Goal: Information Seeking & Learning: Learn about a topic

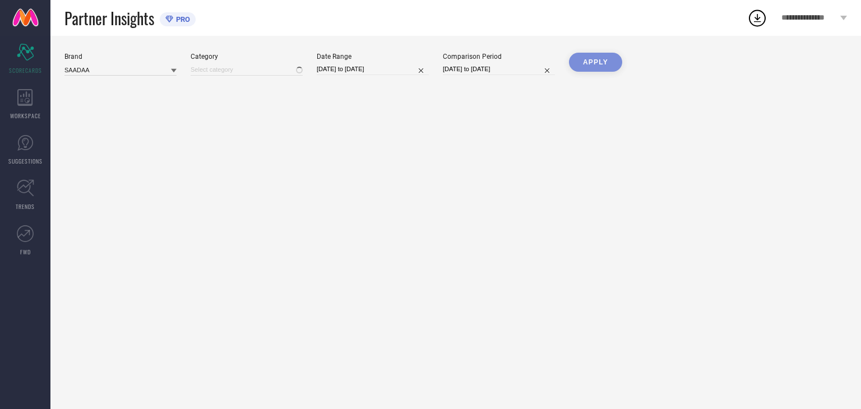
type input "All"
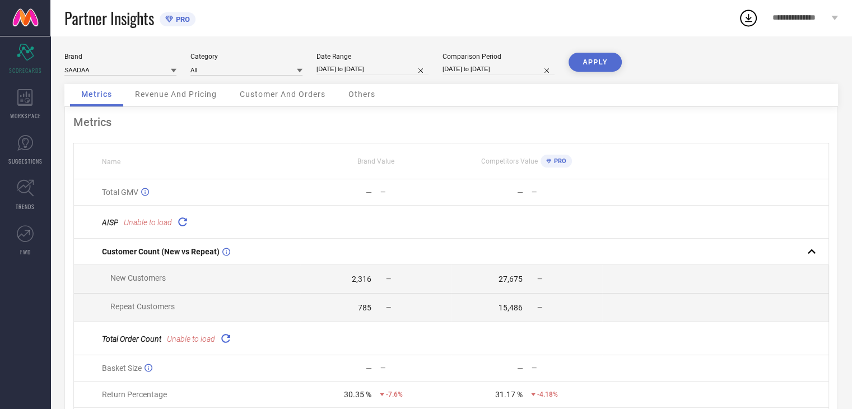
click at [186, 94] on span "Revenue And Pricing" at bounding box center [176, 94] width 82 height 9
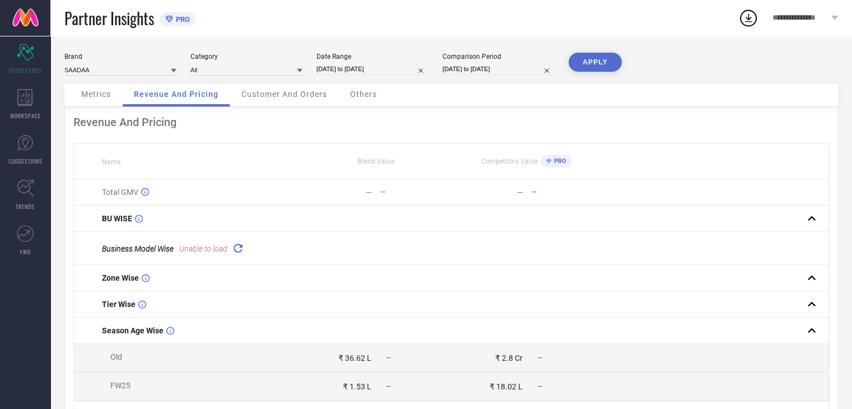
click at [240, 250] on icon at bounding box center [237, 247] width 13 height 13
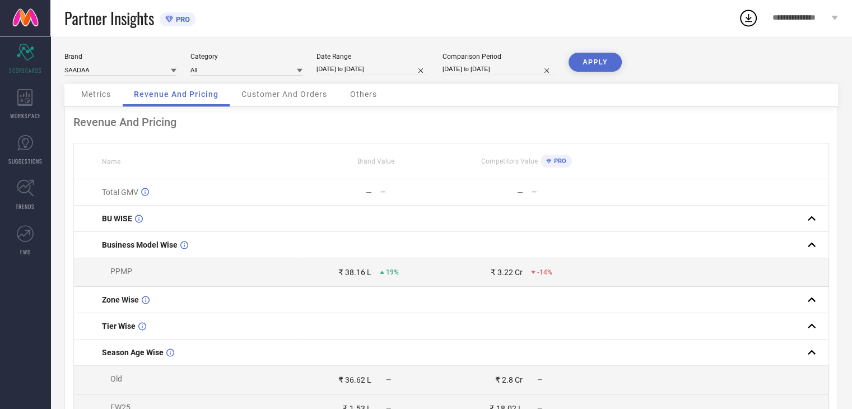
click at [271, 97] on span "Customer And Orders" at bounding box center [284, 94] width 86 height 9
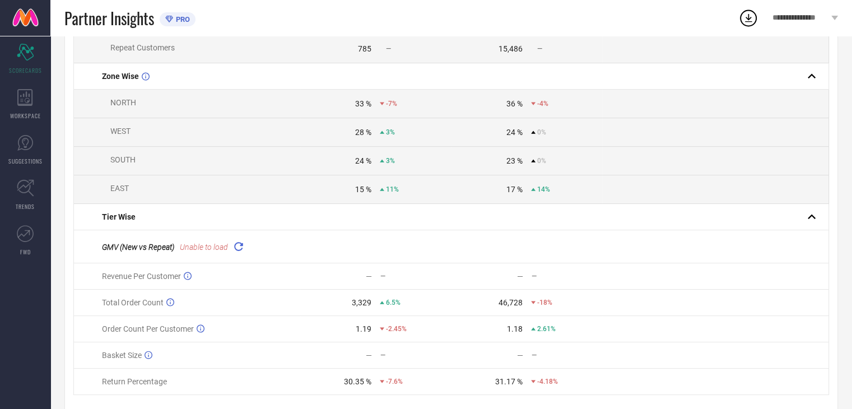
scroll to position [224, 0]
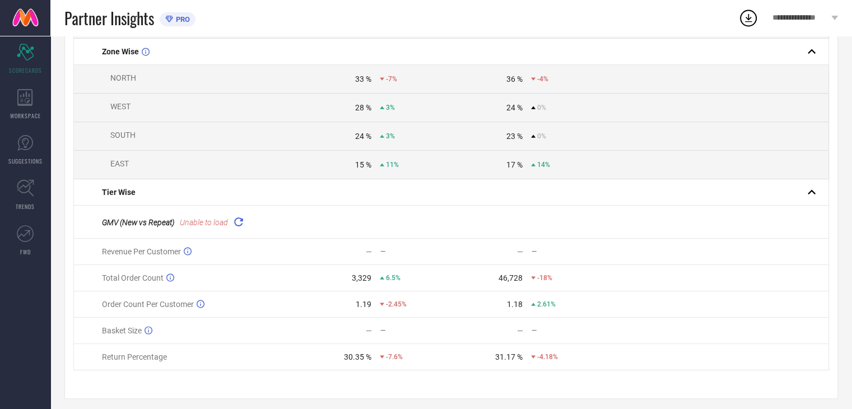
click at [242, 226] on icon at bounding box center [238, 221] width 13 height 13
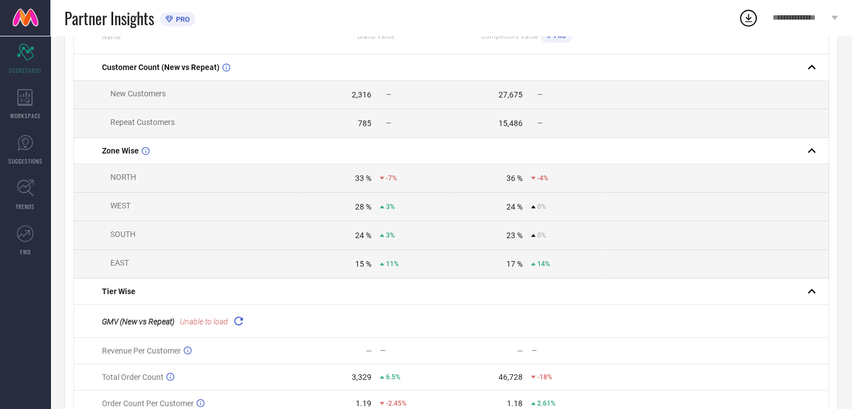
scroll to position [0, 0]
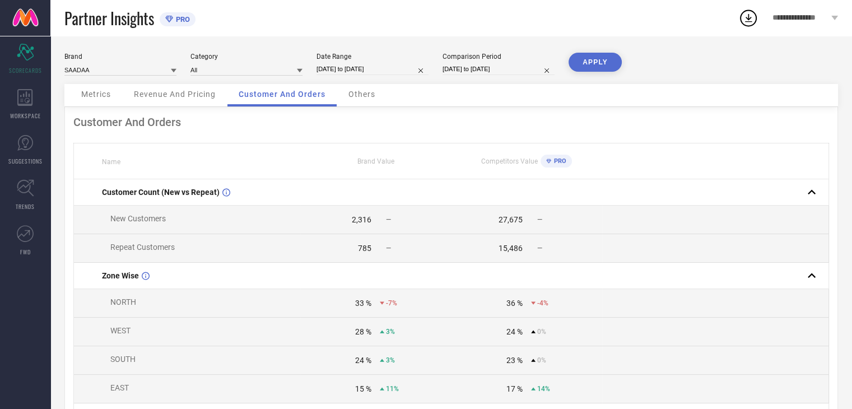
click at [360, 93] on span "Others" at bounding box center [361, 94] width 27 height 9
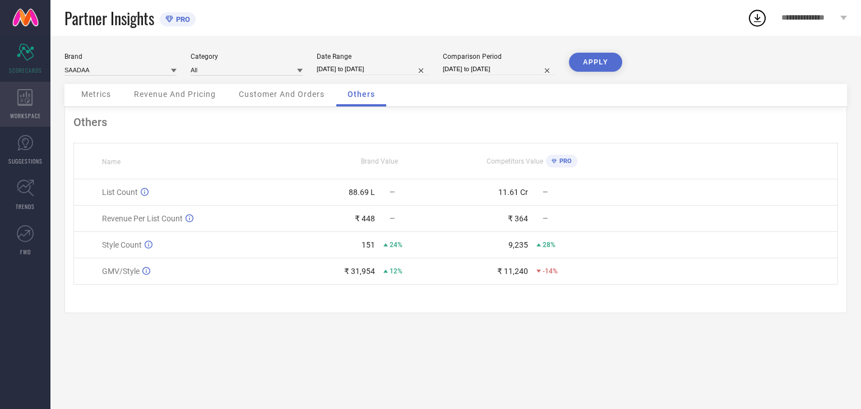
click at [20, 97] on icon at bounding box center [25, 97] width 16 height 17
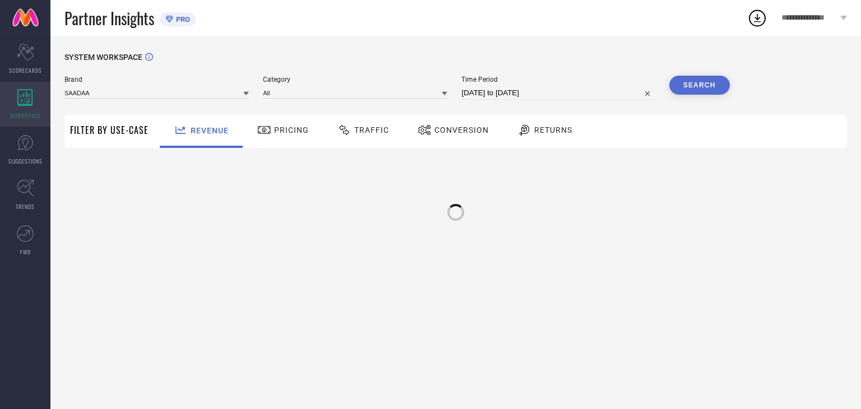
type input "SAADAA"
type input "All"
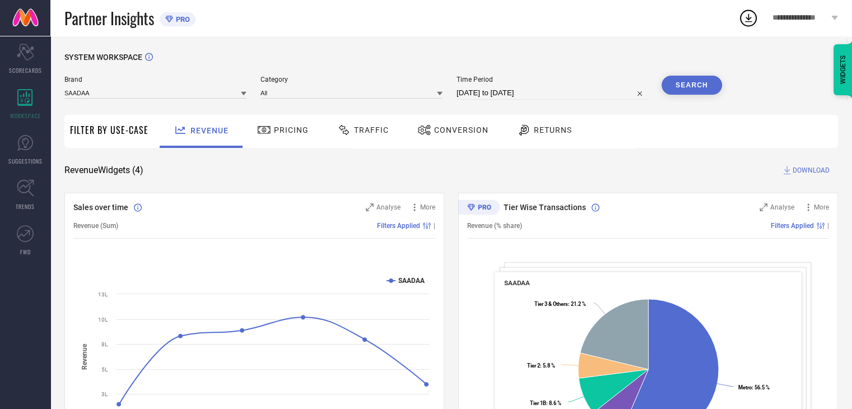
click at [293, 131] on span "Pricing" at bounding box center [291, 130] width 35 height 9
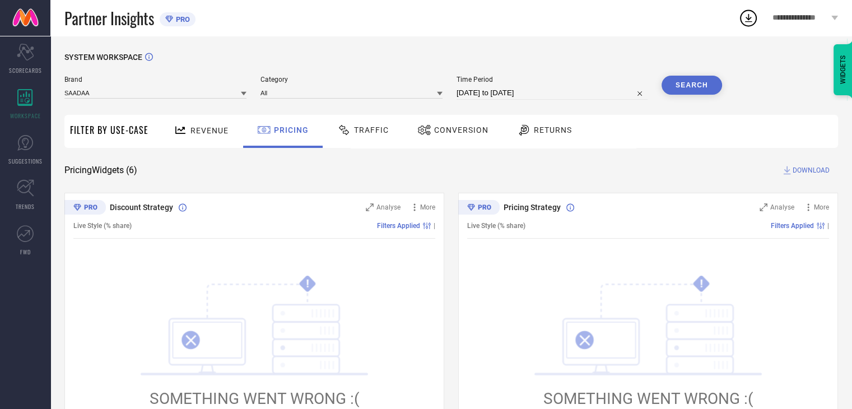
click at [356, 128] on span "Traffic" at bounding box center [371, 130] width 35 height 9
click at [546, 126] on span "Returns" at bounding box center [553, 130] width 38 height 9
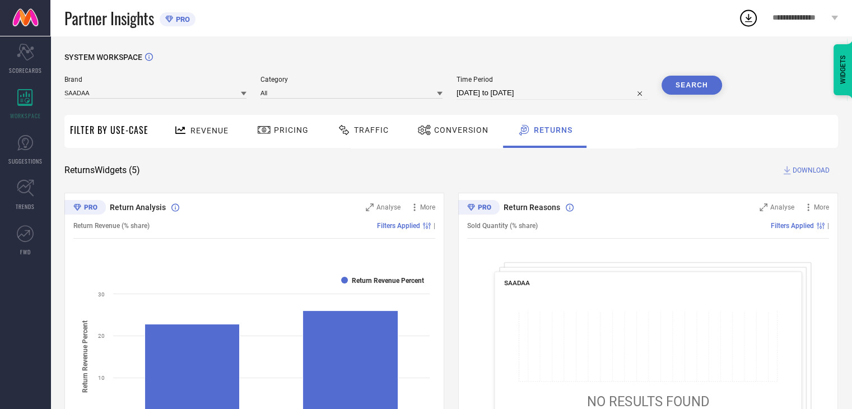
click at [461, 131] on span "Conversion" at bounding box center [461, 130] width 54 height 9
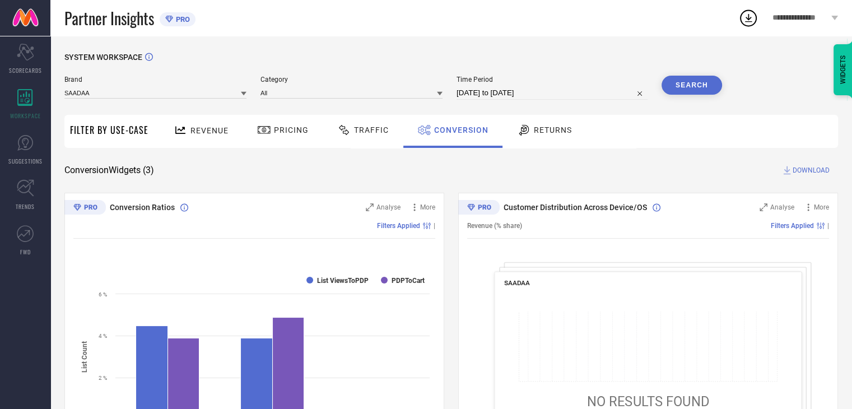
click at [190, 128] on span "Revenue" at bounding box center [209, 130] width 38 height 9
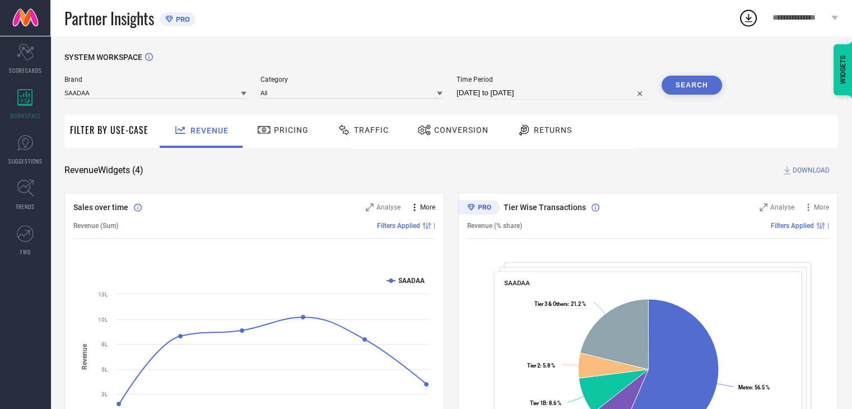
click at [426, 207] on span "More" at bounding box center [427, 207] width 15 height 8
click at [388, 207] on span "Analyse" at bounding box center [389, 207] width 24 height 8
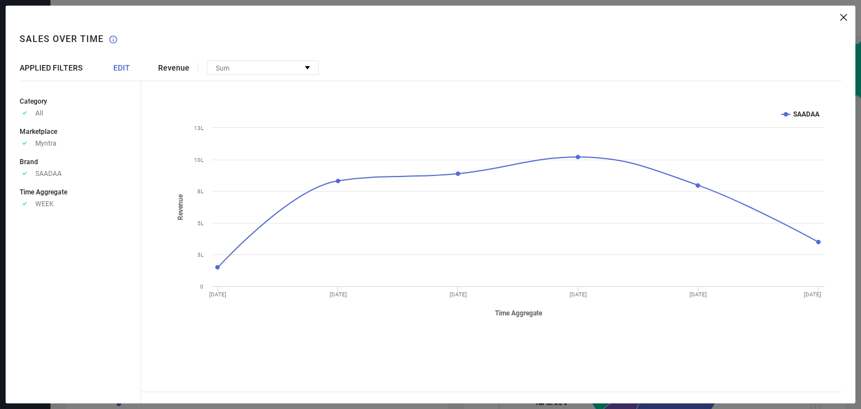
click at [842, 16] on icon at bounding box center [843, 17] width 7 height 7
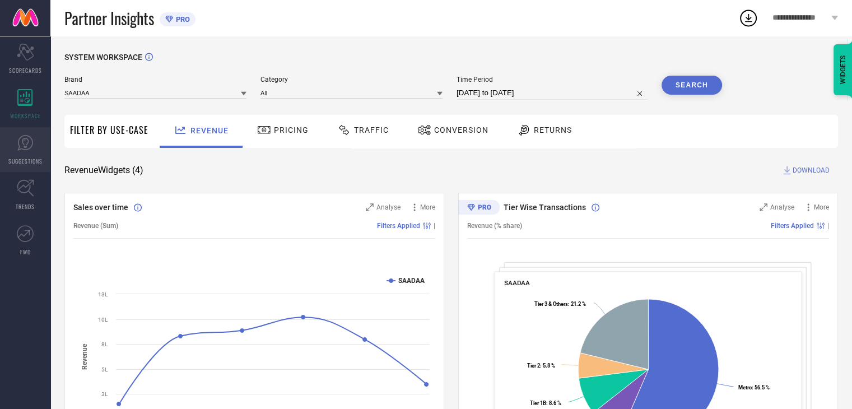
click at [28, 151] on link "SUGGESTIONS" at bounding box center [25, 149] width 50 height 45
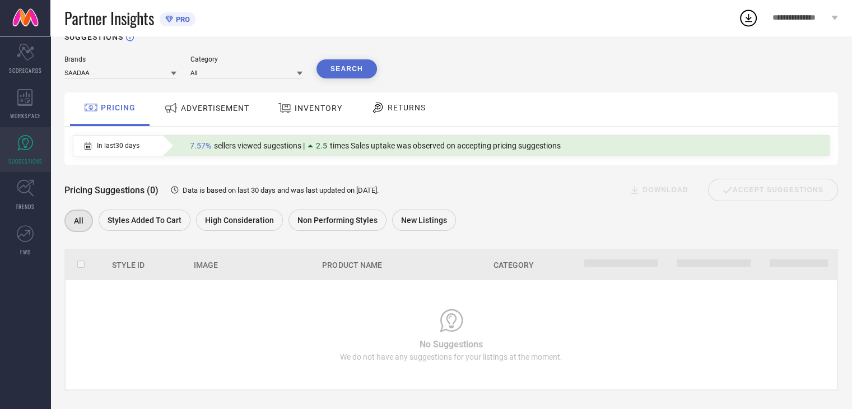
scroll to position [31, 0]
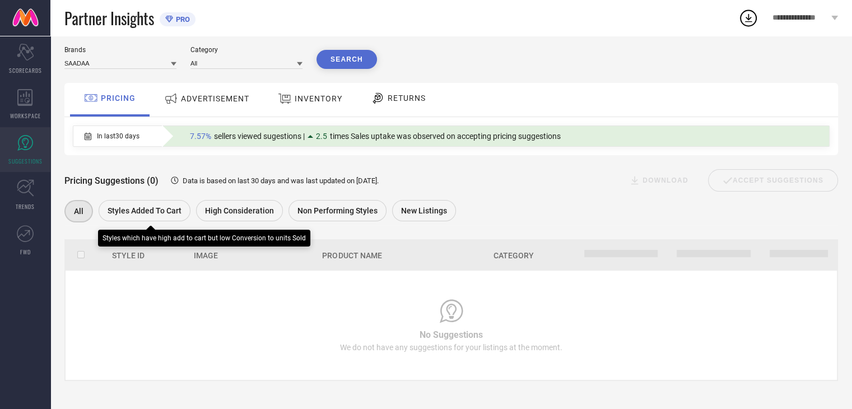
click at [155, 211] on span "Styles Added To Cart" at bounding box center [145, 210] width 74 height 9
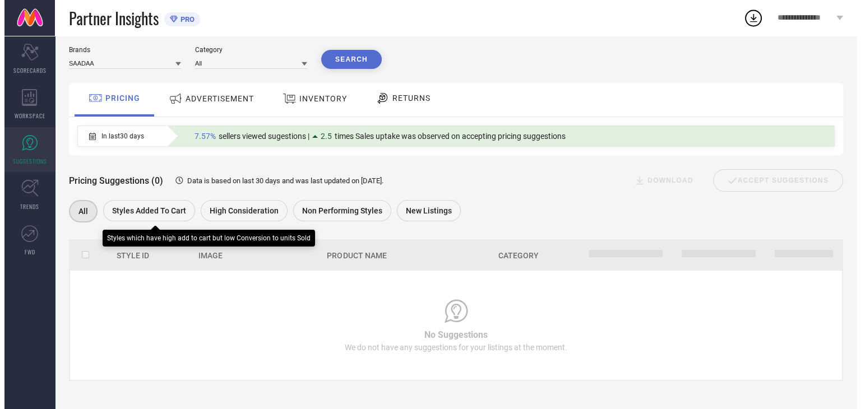
scroll to position [0, 0]
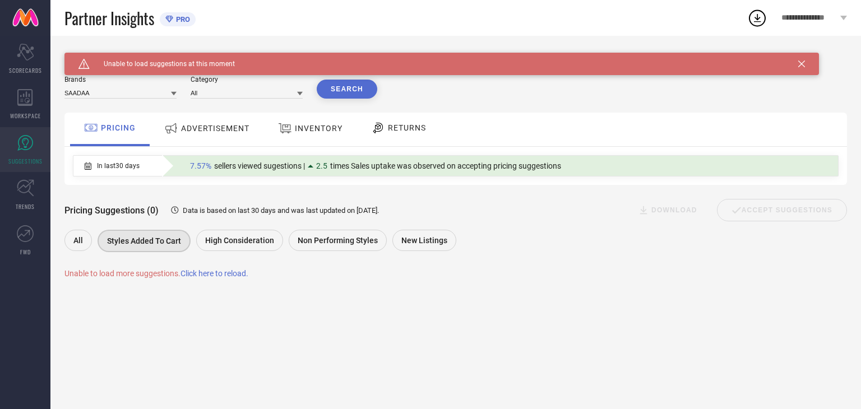
click at [213, 274] on span "Click here to reload." at bounding box center [214, 273] width 68 height 9
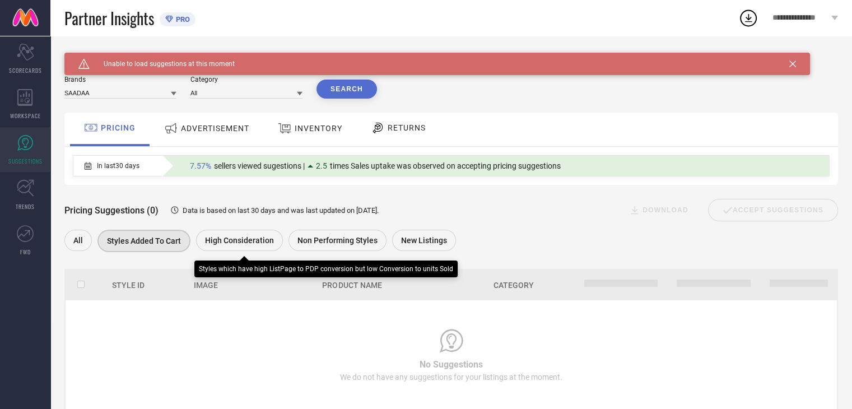
click at [231, 245] on span "High Consideration" at bounding box center [239, 240] width 69 height 9
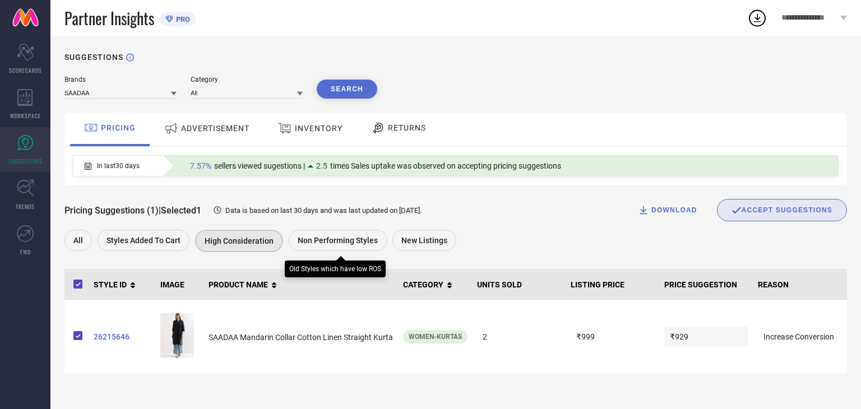
click at [305, 245] on span "Non Performing Styles" at bounding box center [338, 240] width 80 height 9
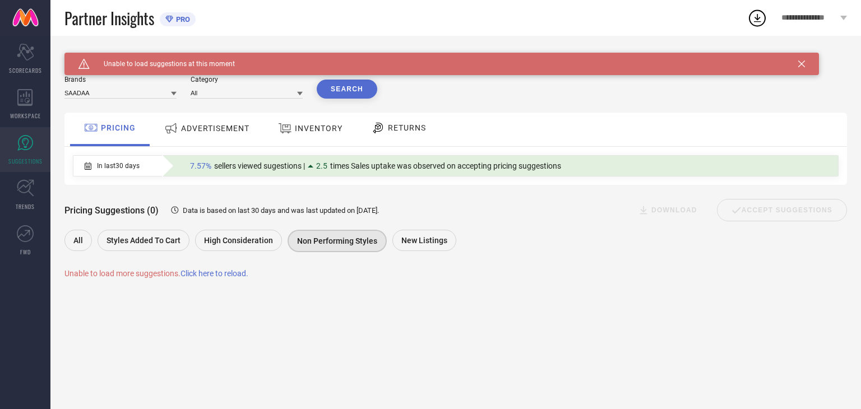
click at [202, 274] on span "Click here to reload." at bounding box center [214, 273] width 68 height 9
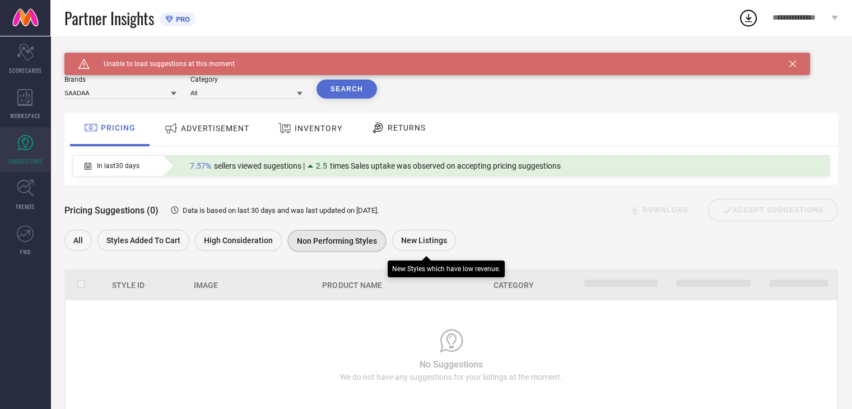
click at [416, 241] on span "New Listings" at bounding box center [424, 240] width 46 height 9
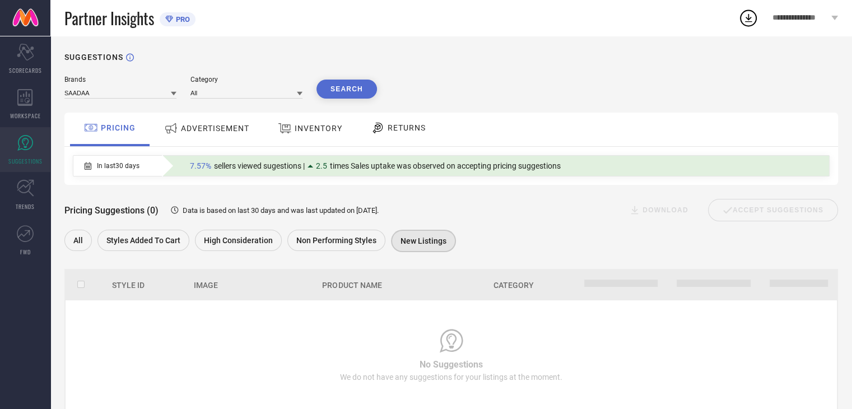
click at [309, 131] on span "INVENTORY" at bounding box center [319, 128] width 48 height 9
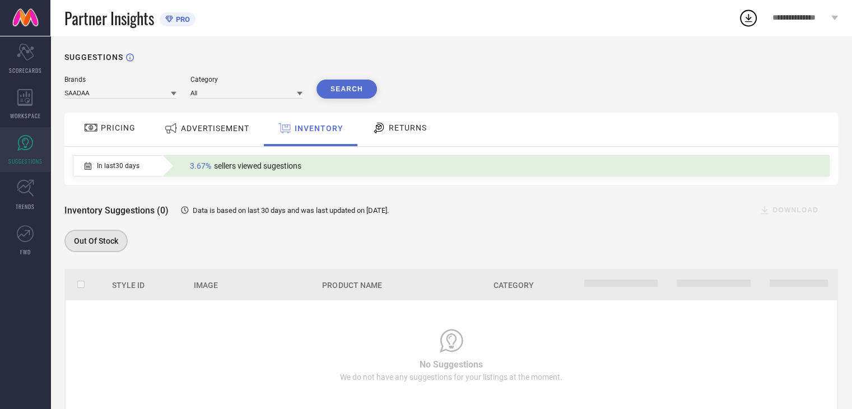
click at [402, 131] on span "RETURNS" at bounding box center [408, 127] width 38 height 9
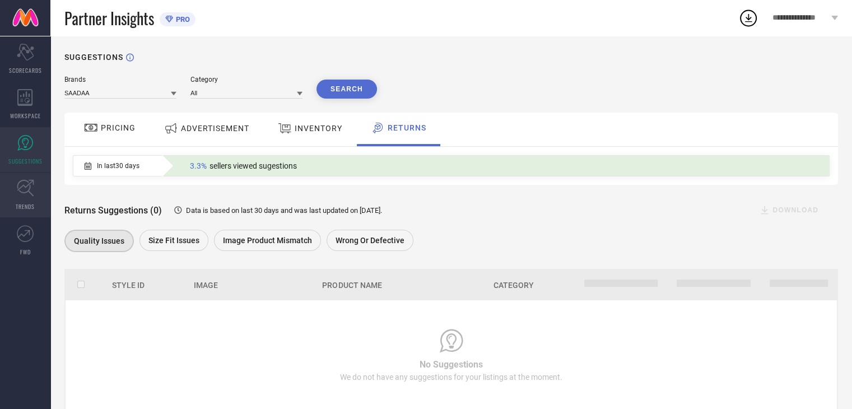
click at [27, 191] on icon at bounding box center [25, 188] width 17 height 17
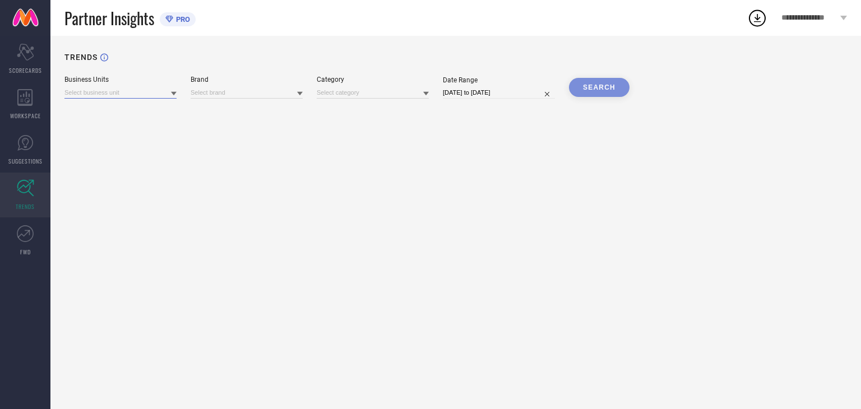
click at [134, 92] on input at bounding box center [120, 93] width 112 height 12
click at [174, 74] on div "TRENDS" at bounding box center [455, 64] width 782 height 23
click at [212, 92] on input at bounding box center [246, 93] width 112 height 12
click at [26, 241] on link "FWD" at bounding box center [25, 240] width 50 height 45
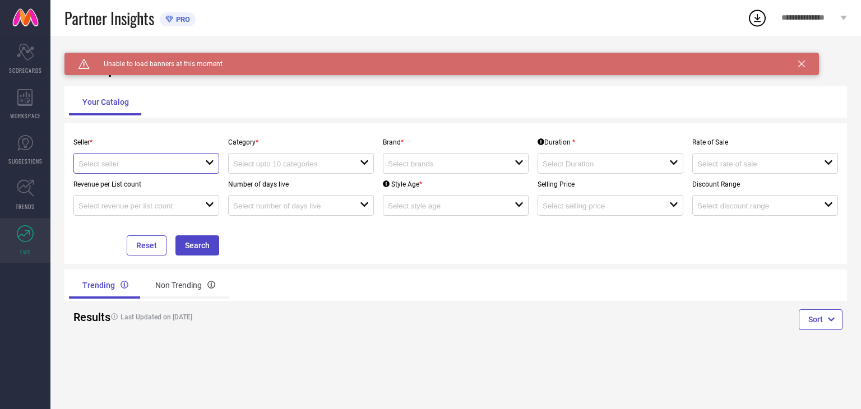
click at [142, 167] on input at bounding box center [135, 164] width 114 height 8
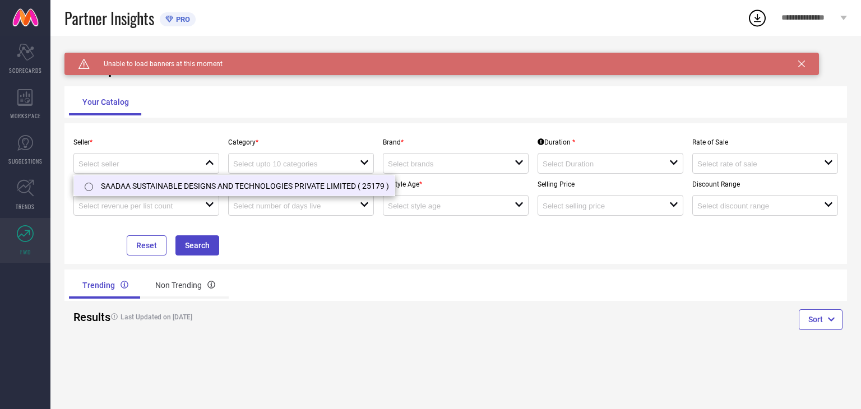
click at [143, 182] on li "SAADAA SUSTAINABLE DESIGNS AND TECHNOLOGIES PRIVATE LIMITED ( 25179 )" at bounding box center [234, 185] width 320 height 20
type input "SAADAA SUSTAINABLE DESIGNS AND TECHNOLOGIES PRIVATE LIMITED ( 25179 )"
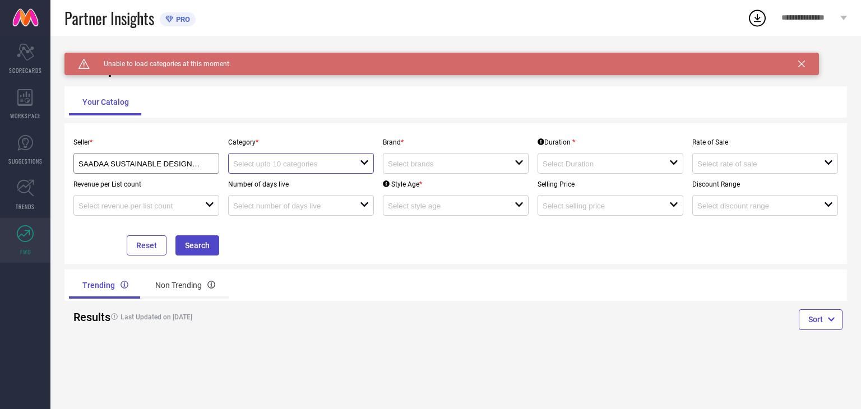
click at [253, 168] on input at bounding box center [290, 164] width 114 height 8
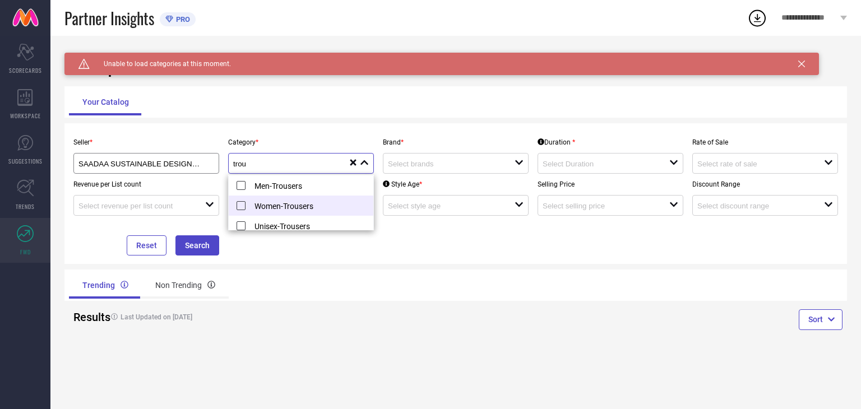
type input "trou"
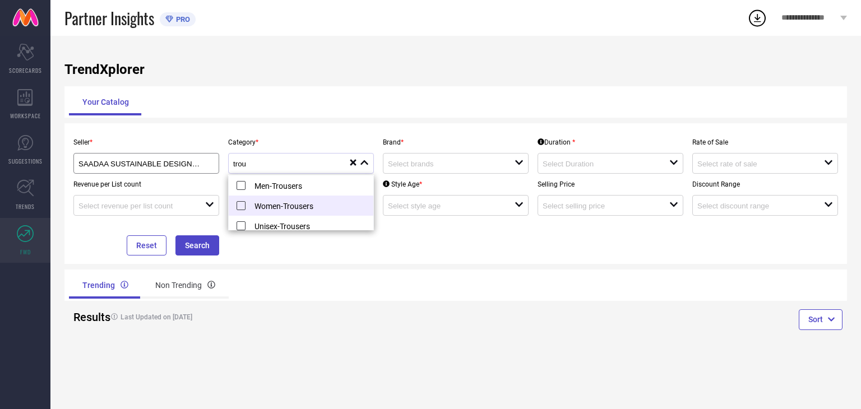
click at [240, 204] on li "Women-Trousers" at bounding box center [301, 206] width 145 height 20
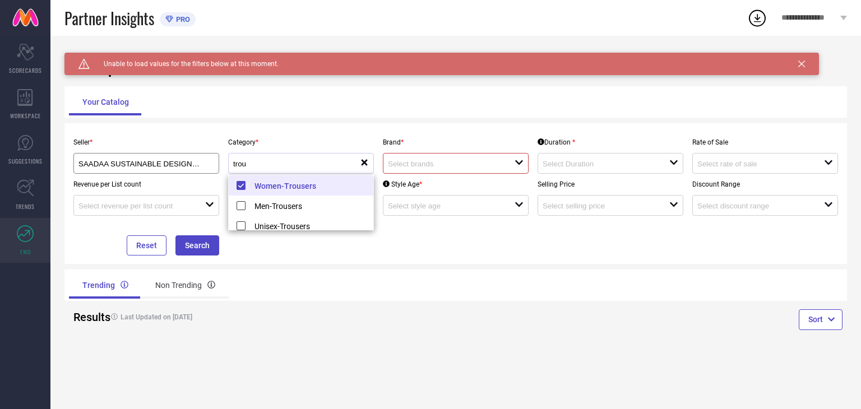
click at [421, 167] on input at bounding box center [445, 164] width 114 height 8
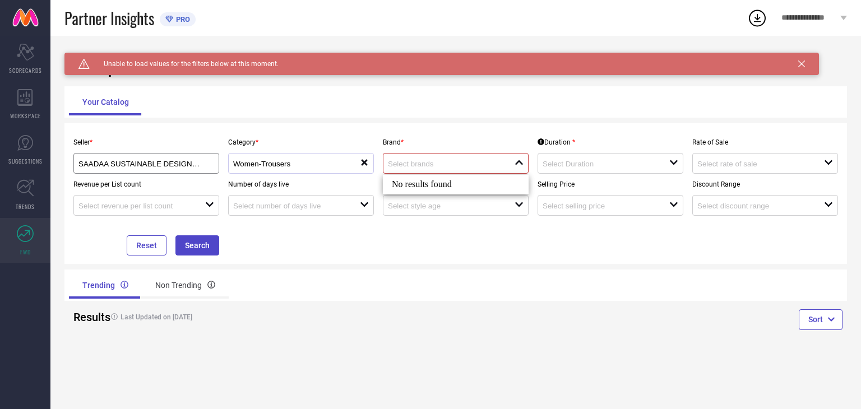
click at [421, 167] on input at bounding box center [445, 164] width 114 height 8
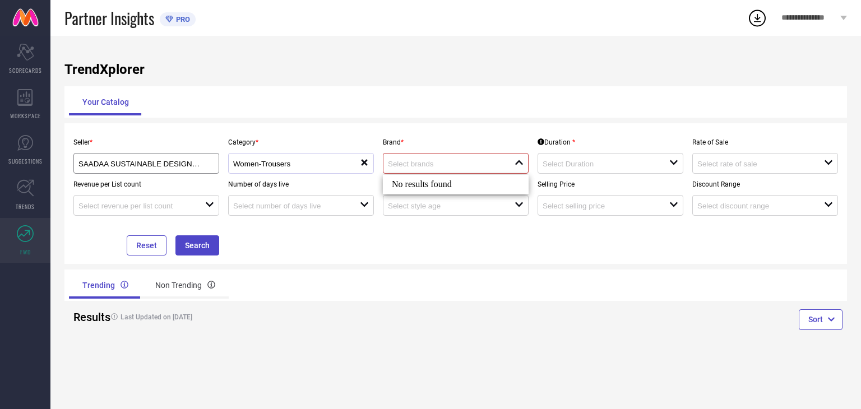
click at [449, 163] on input at bounding box center [445, 164] width 114 height 8
click at [552, 166] on input at bounding box center [599, 164] width 114 height 8
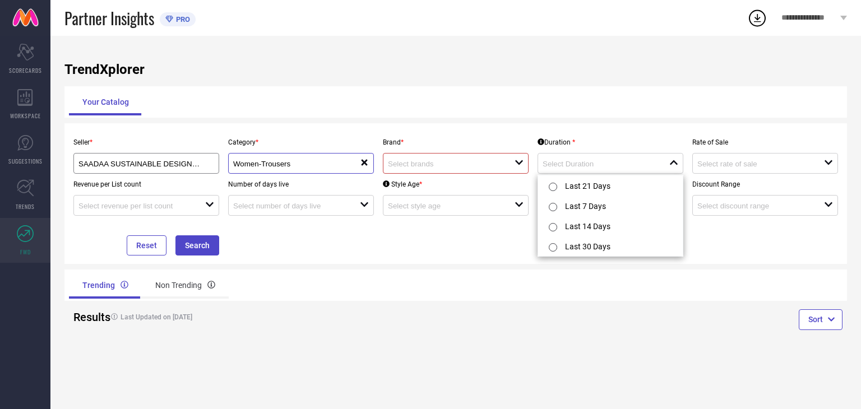
click at [318, 164] on input "Women-Trousers" at bounding box center [290, 164] width 114 height 8
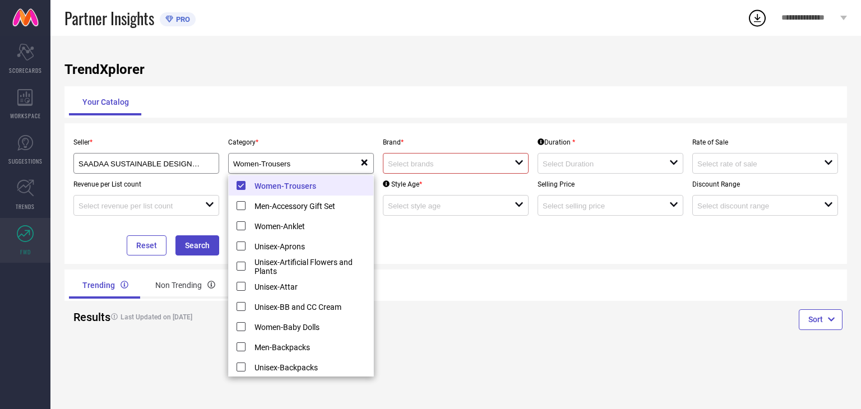
click at [239, 187] on li "Women-Trousers" at bounding box center [301, 185] width 145 height 20
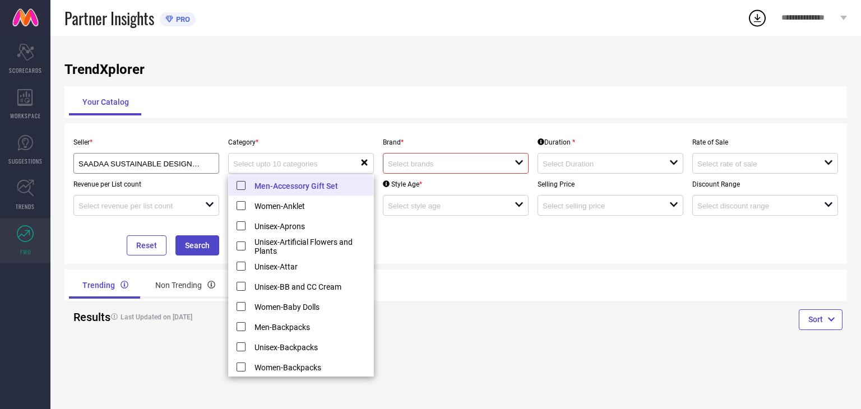
click at [319, 143] on p "Category *" at bounding box center [301, 142] width 146 height 8
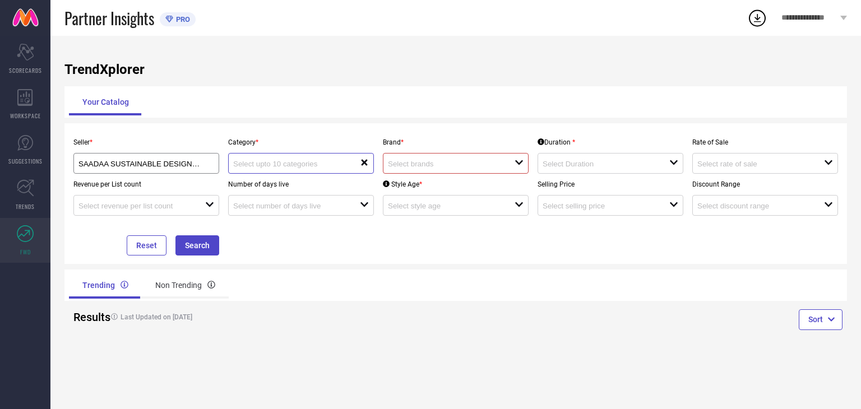
click at [308, 162] on input at bounding box center [290, 164] width 114 height 8
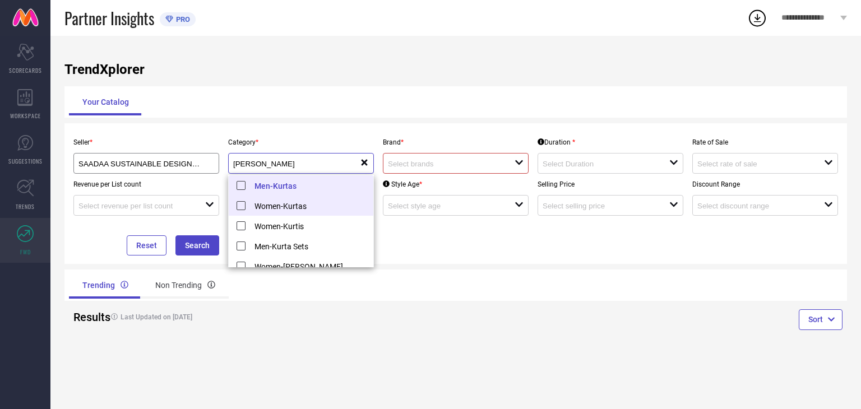
type input "kurt"
click at [248, 203] on li "Women-Kurtas" at bounding box center [301, 206] width 145 height 20
click at [238, 203] on li "Men-Kurtas" at bounding box center [301, 206] width 145 height 20
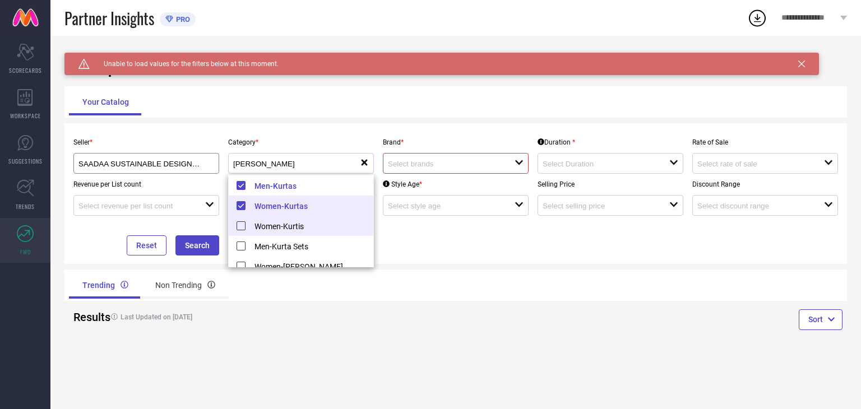
click at [243, 225] on li "Women-Kurtis" at bounding box center [301, 226] width 145 height 20
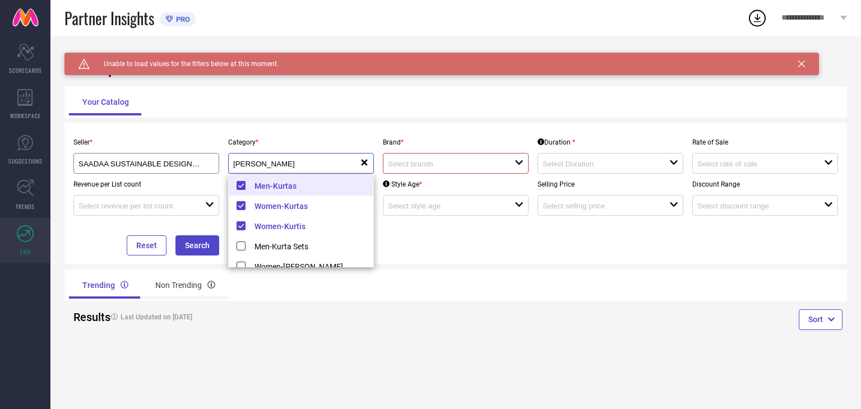
click at [313, 164] on input "kurt" at bounding box center [296, 164] width 127 height 8
drag, startPoint x: 271, startPoint y: 162, endPoint x: 189, endPoint y: 166, distance: 82.5
click at [189, 166] on div "Seller * SAADAA SUSTAINABLE DESIGNS AND TECHNOLOGIES PRIVATE LIMITED ( 25179 ) …" at bounding box center [455, 194] width 773 height 124
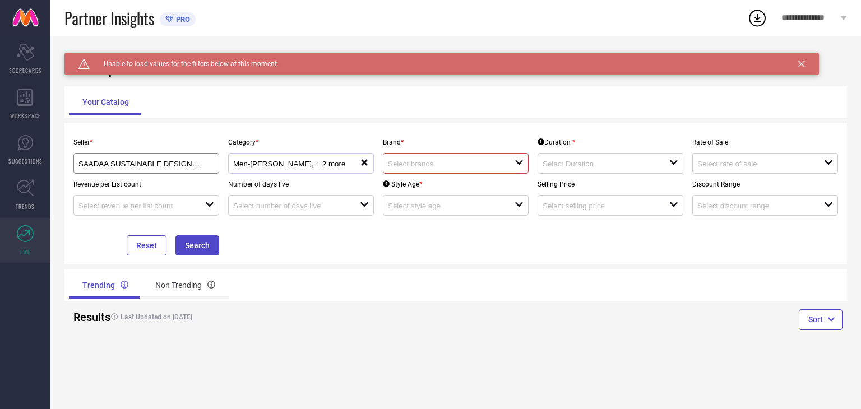
click at [323, 159] on div "Men-Kurtas, + 2 more" at bounding box center [296, 163] width 127 height 11
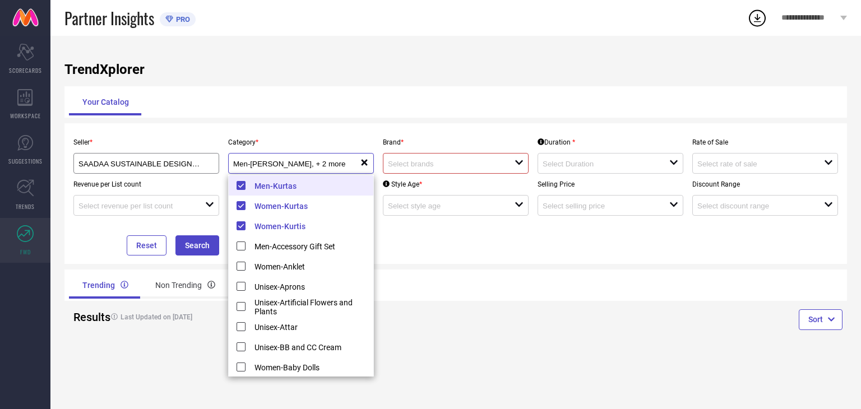
click at [318, 166] on input "Men-Kurtas, + 2 more" at bounding box center [290, 164] width 114 height 8
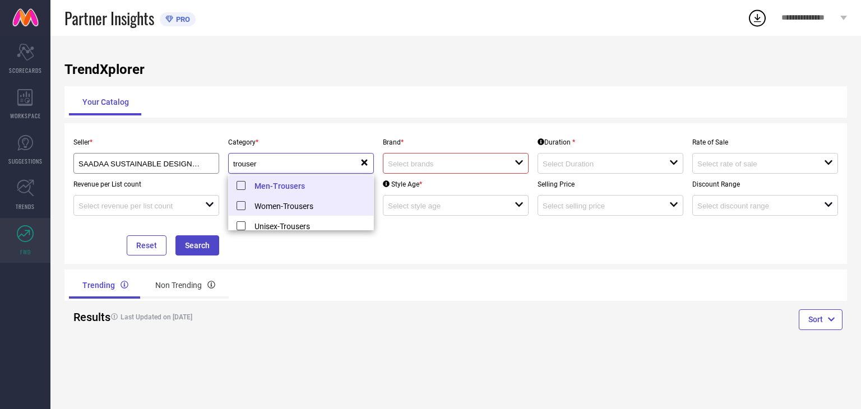
type input "trouser"
click at [267, 202] on li "Women-Trousers" at bounding box center [301, 206] width 145 height 20
click at [286, 163] on input "trouser" at bounding box center [296, 164] width 127 height 8
click at [432, 237] on div "Seller * SAADAA SUSTAINABLE DESIGNS AND TECHNOLOGIES PRIVATE LIMITED ( 25179 ) …" at bounding box center [455, 194] width 773 height 124
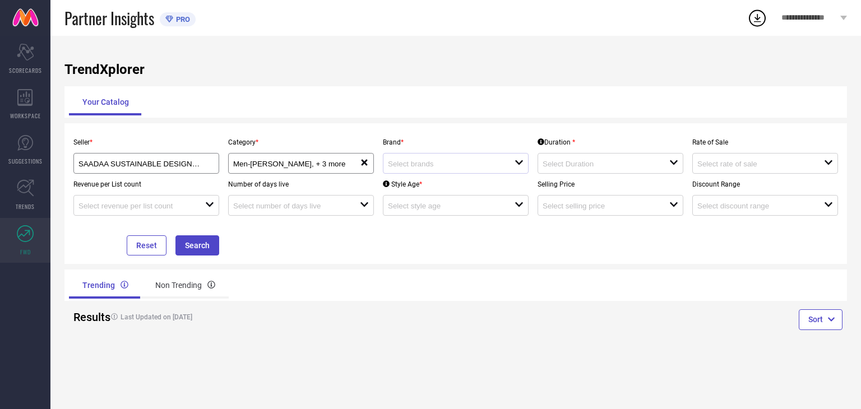
click at [518, 165] on icon at bounding box center [519, 162] width 8 height 4
click at [467, 204] on li "SAADAA" at bounding box center [455, 206] width 145 height 20
type input "SAADAA"
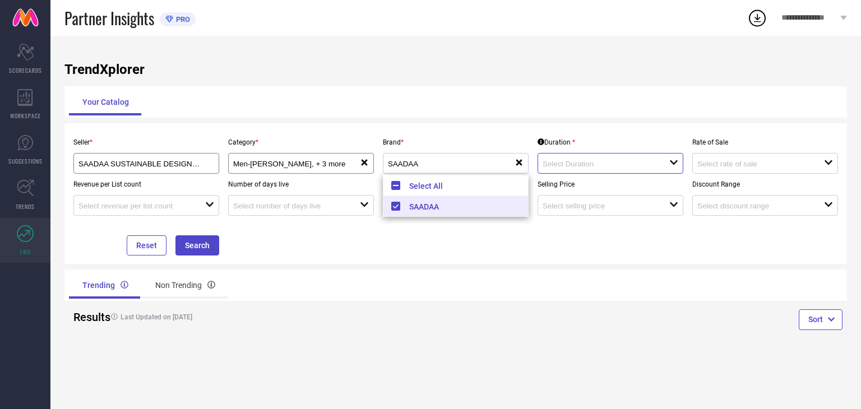
click at [604, 166] on input at bounding box center [599, 164] width 114 height 8
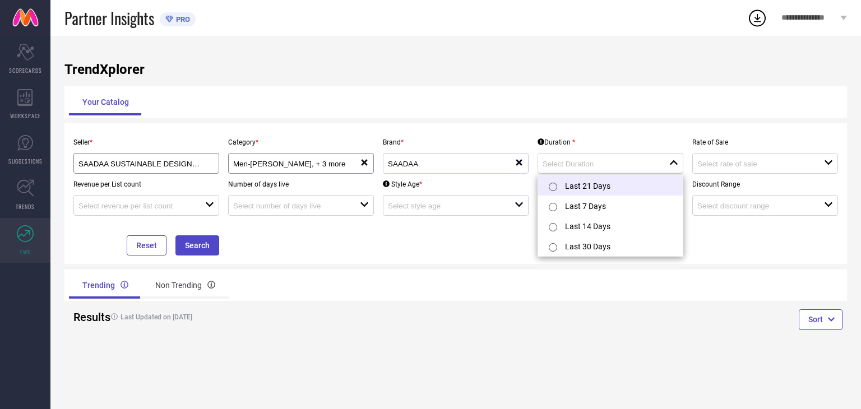
click at [581, 184] on li "Last 21 Days" at bounding box center [610, 185] width 145 height 20
type input "Last 21 Days"
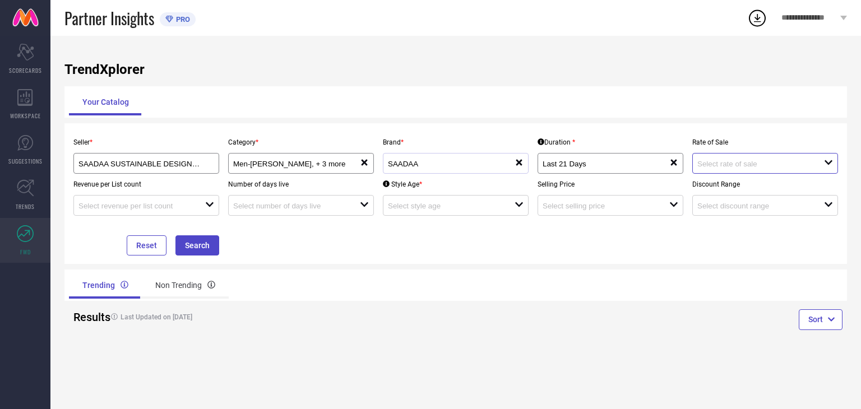
click at [707, 165] on input at bounding box center [754, 164] width 114 height 8
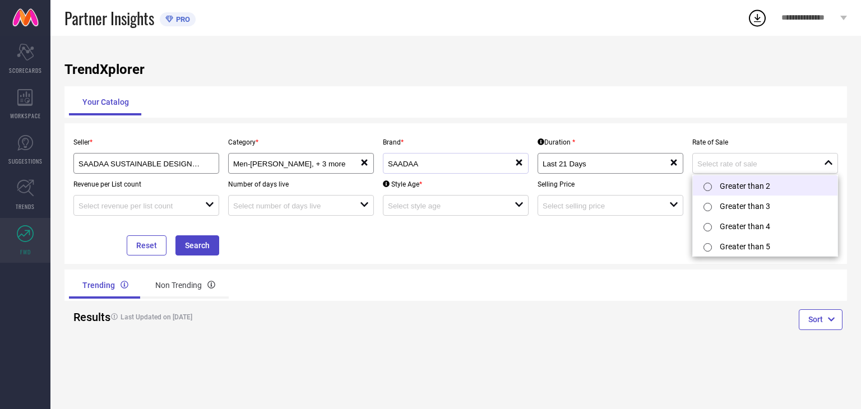
click at [728, 188] on li "Greater than 2" at bounding box center [764, 185] width 145 height 20
type input "Greater than 2"
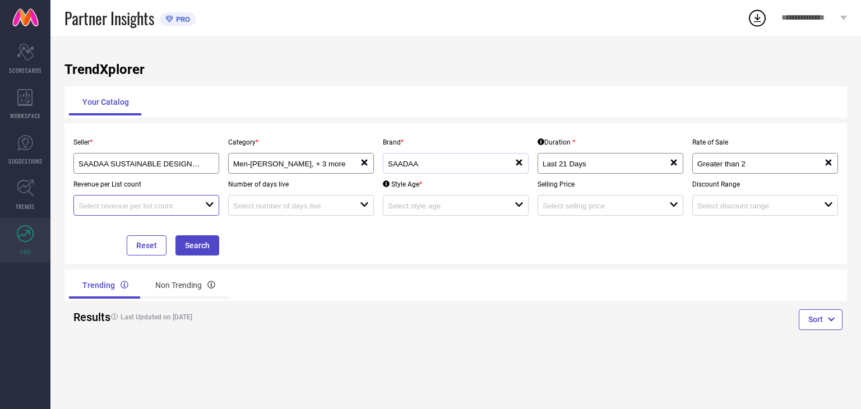
click at [108, 210] on input at bounding box center [135, 206] width 114 height 8
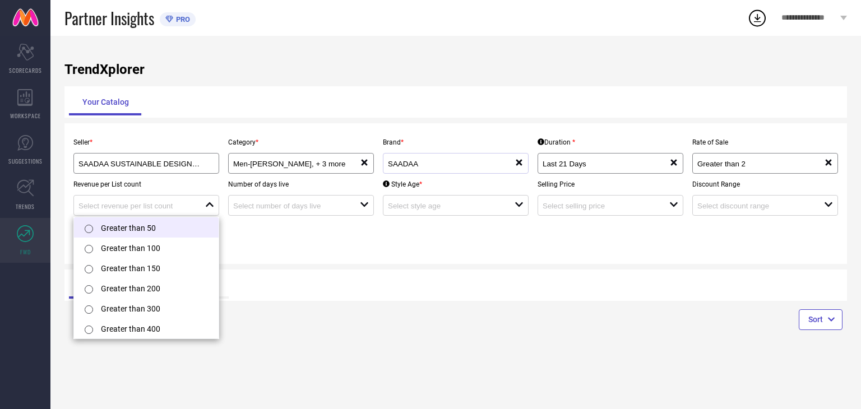
click at [110, 229] on li "Greater than 50" at bounding box center [146, 227] width 145 height 20
type input "Greater than 50"
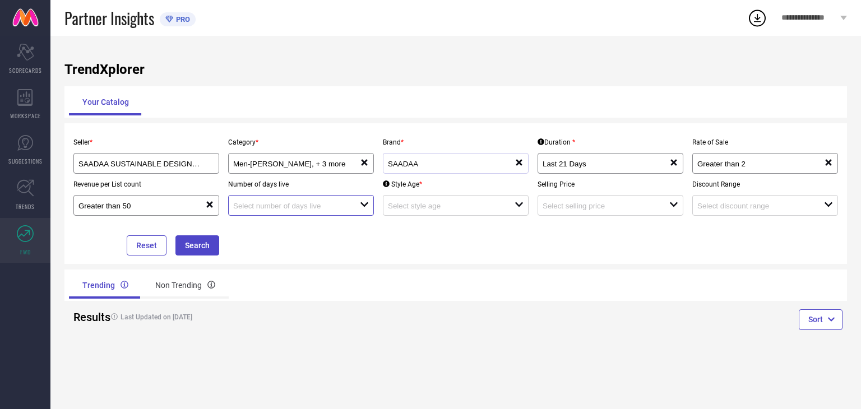
click at [322, 208] on input at bounding box center [290, 206] width 114 height 8
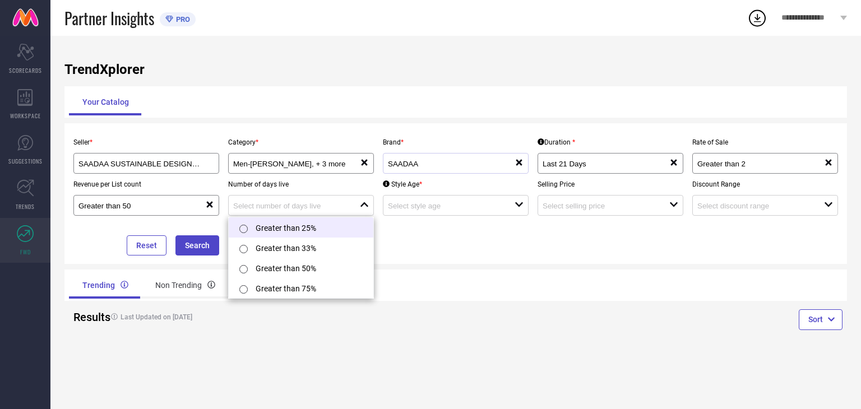
click at [277, 229] on li "Greater than 25%" at bounding box center [301, 227] width 145 height 20
type input "Greater than 25%"
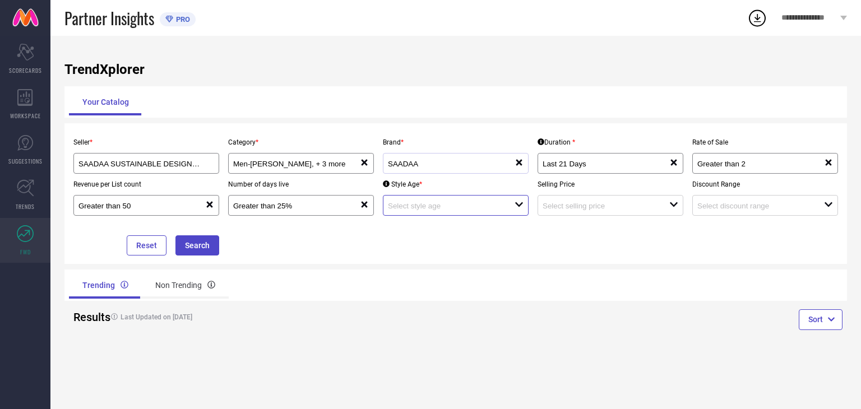
click at [429, 208] on input at bounding box center [445, 206] width 114 height 8
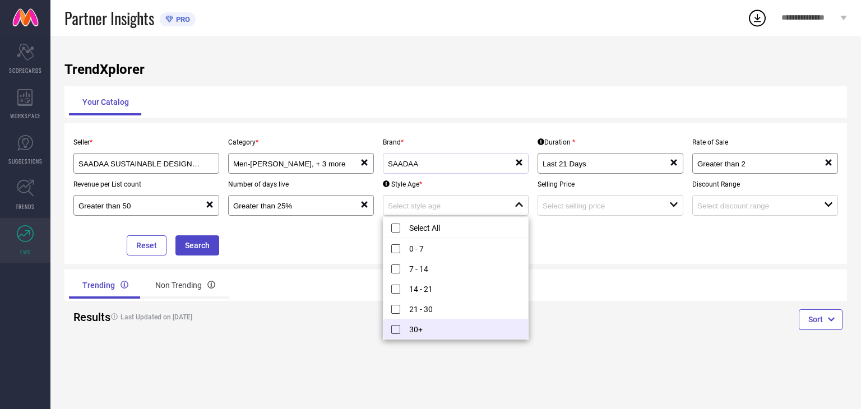
click at [401, 327] on li "30+" at bounding box center [455, 329] width 145 height 20
type input "30+"
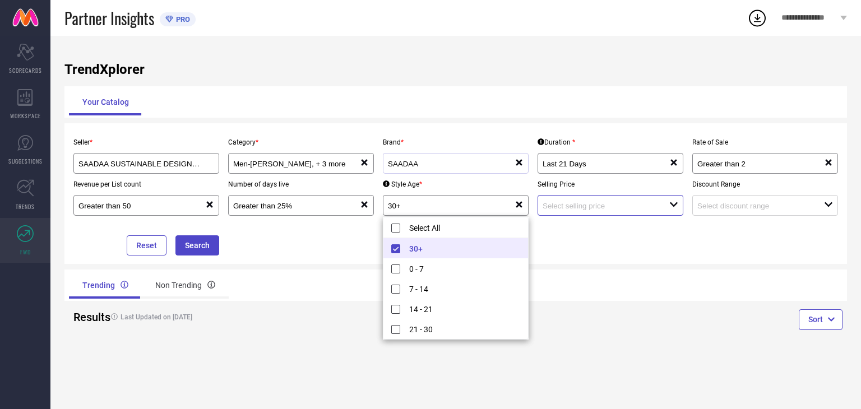
click at [594, 203] on input at bounding box center [599, 206] width 114 height 8
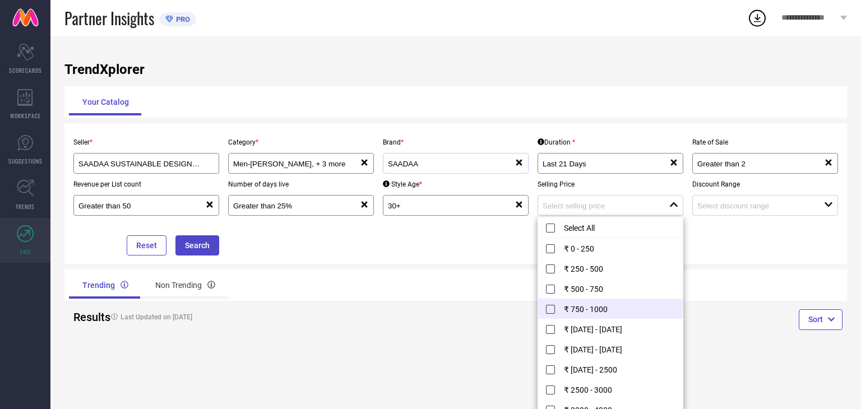
click at [566, 309] on li "₹ 750 - 1000" at bounding box center [610, 309] width 145 height 20
type input "₹ 750 - 1000"
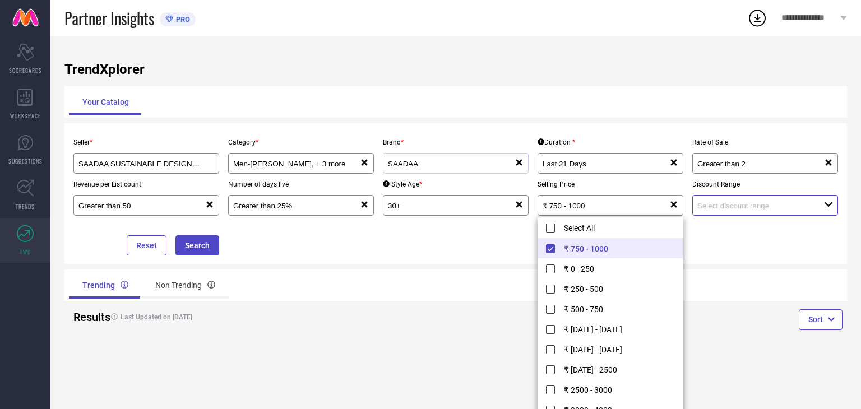
click at [735, 209] on input at bounding box center [754, 206] width 114 height 8
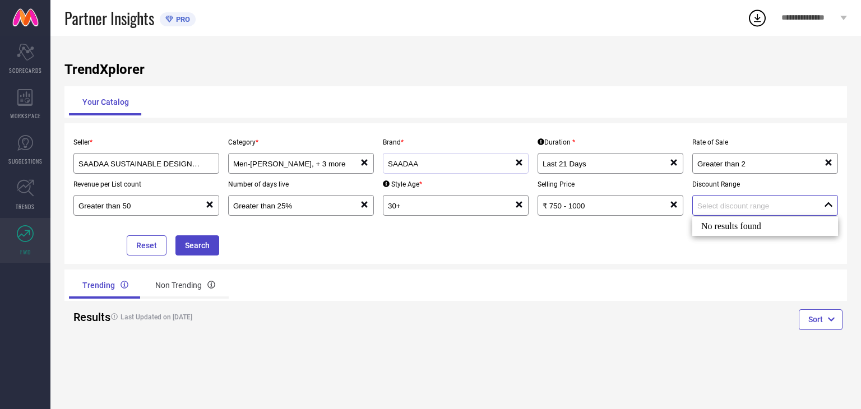
click at [735, 209] on input at bounding box center [754, 206] width 114 height 8
click at [193, 249] on button "Search" at bounding box center [197, 245] width 44 height 20
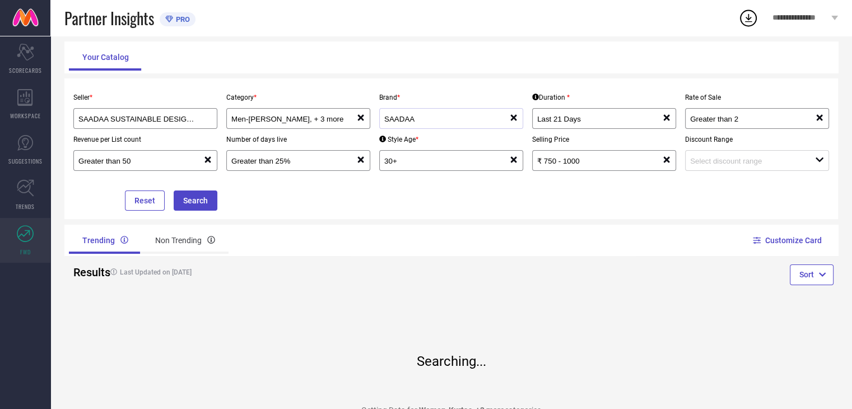
scroll to position [111, 0]
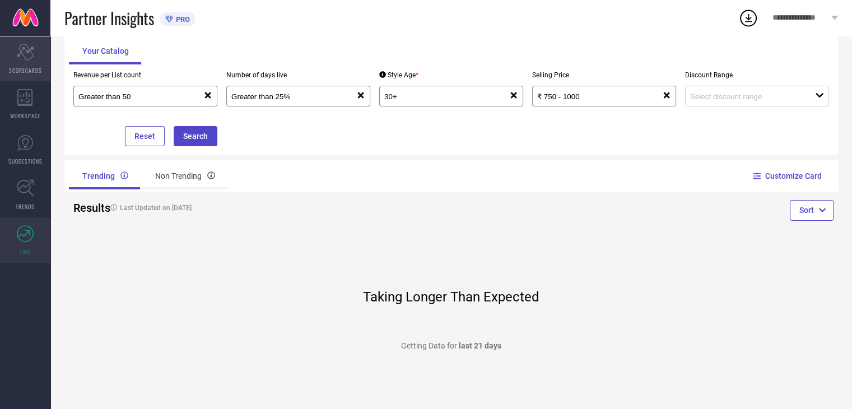
click at [32, 56] on icon at bounding box center [25, 52] width 17 height 17
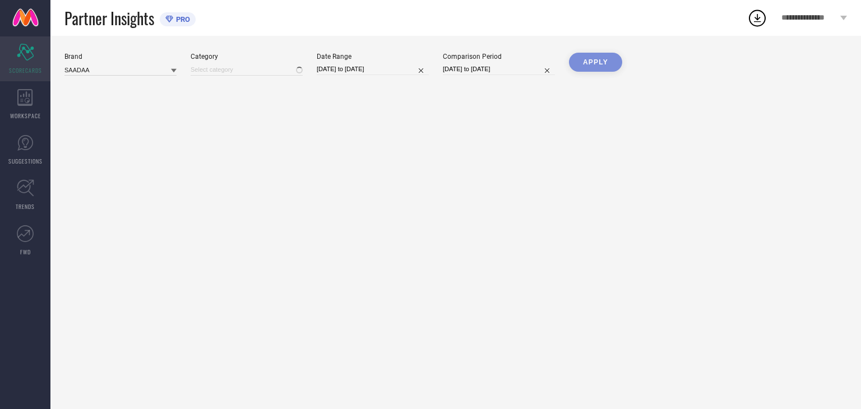
type input "All"
